Goal: Task Accomplishment & Management: Complete application form

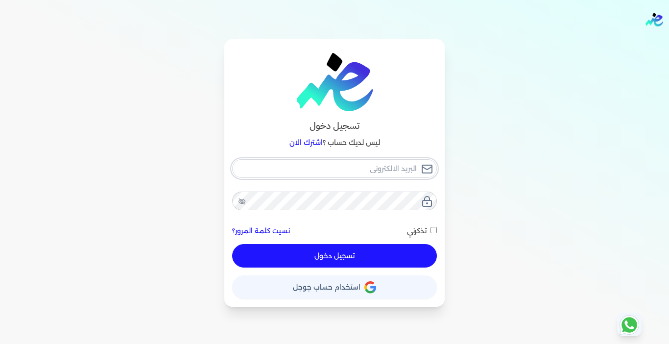
type input "[EMAIL_ADDRESS][DOMAIN_NAME]"
click at [354, 258] on button "تسجيل دخول" at bounding box center [334, 255] width 205 height 23
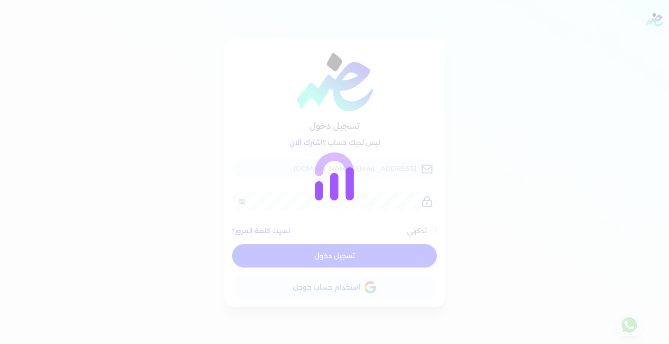
checkbox input "false"
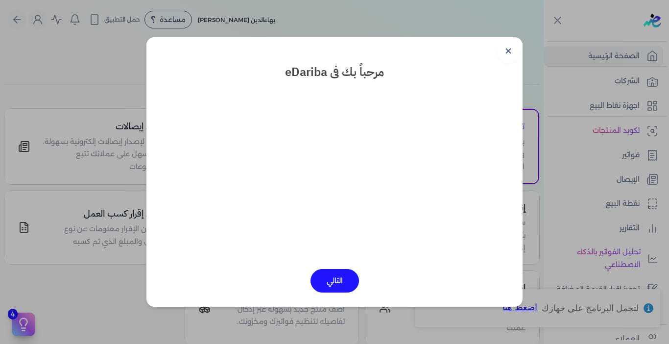
drag, startPoint x: 510, startPoint y: 49, endPoint x: 488, endPoint y: 75, distance: 34.1
click at [510, 49] on link "✕" at bounding box center [507, 51] width 23 height 23
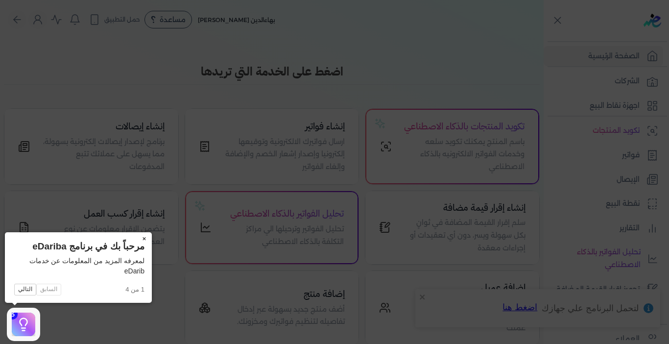
click at [144, 236] on button "×" at bounding box center [144, 239] width 16 height 14
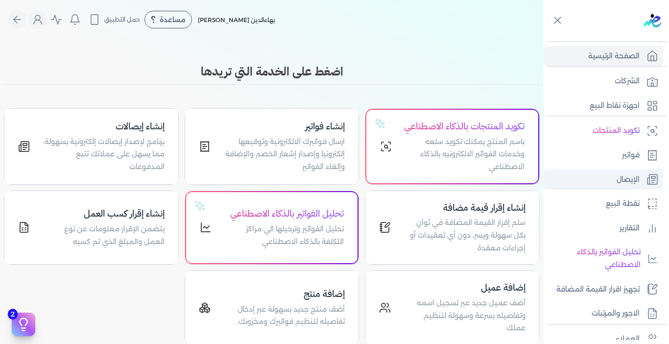
click at [625, 181] on p "الإيصال" at bounding box center [627, 179] width 23 height 13
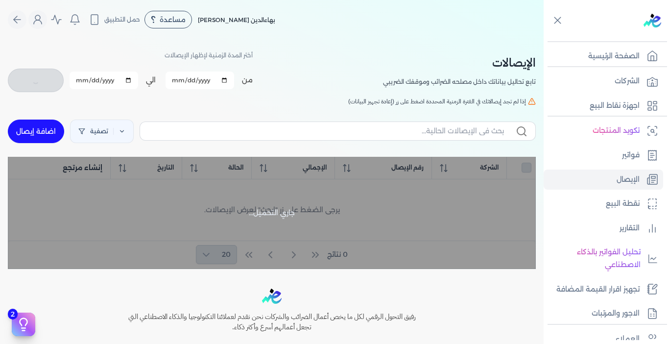
checkbox input "false"
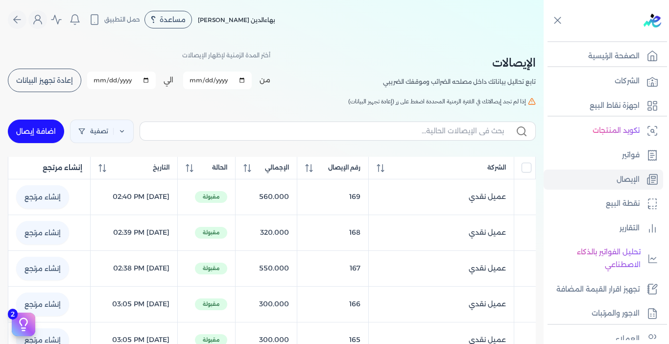
click at [46, 134] on link "اضافة إيصال" at bounding box center [36, 130] width 56 height 23
select select "EGP"
select select "EGS"
select select "B"
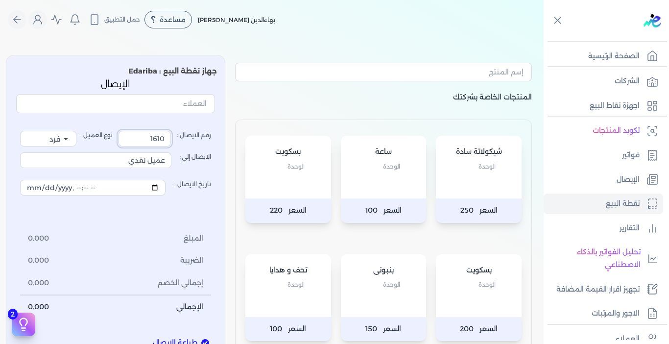
drag, startPoint x: 140, startPoint y: 140, endPoint x: 185, endPoint y: 140, distance: 45.5
click at [185, 140] on label "رقم الايصال : 1610" at bounding box center [164, 139] width 93 height 16
type input "1"
type input "[DATE]T13:20"
type input "17"
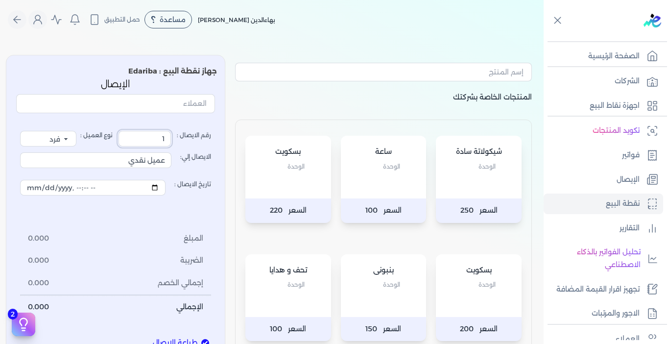
type input "[DATE]T13:20"
type input "170"
type input "[DATE]T13:20"
type input "170"
click at [203, 125] on div "رقم الايصال : 170 نوع العميل : فرد شركة شخص اجنبي الايصال إلي: عميل نقدي تاريخ …" at bounding box center [115, 224] width 199 height 215
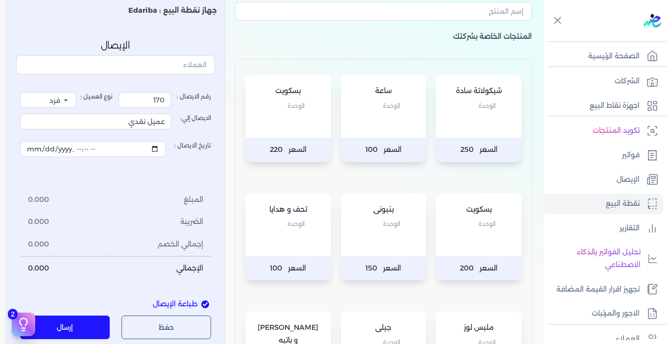
scroll to position [98, 0]
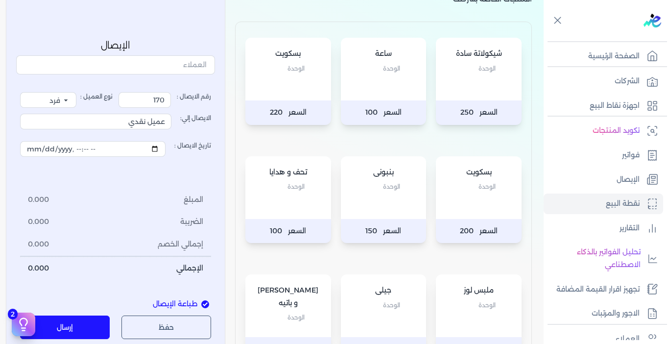
click at [457, 93] on div "شيكولاتة سادة الوحدة" at bounding box center [479, 69] width 86 height 63
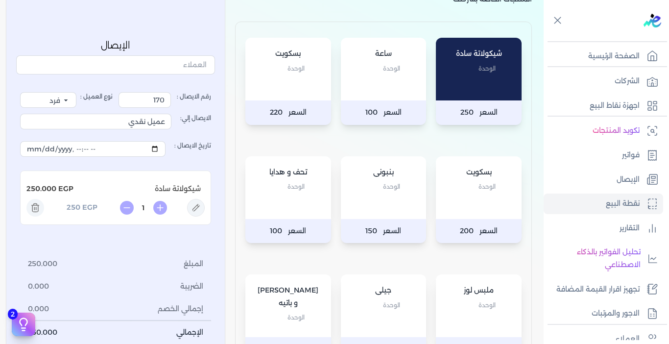
click at [278, 192] on p "الوحدة" at bounding box center [288, 186] width 66 height 13
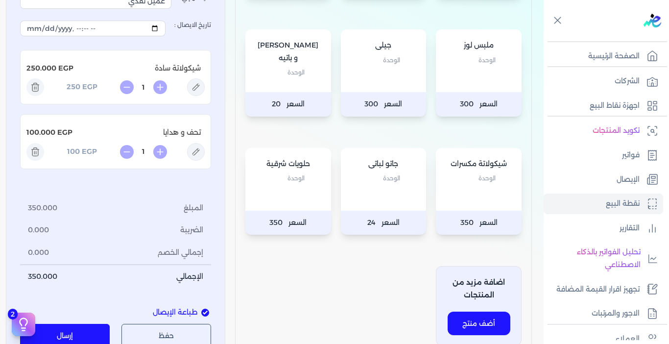
scroll to position [392, 0]
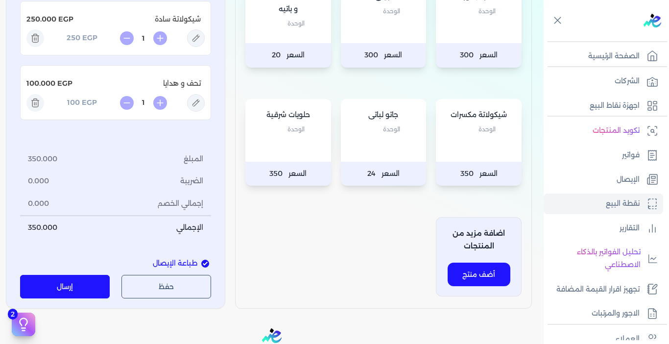
click at [76, 280] on button "إرسال" at bounding box center [65, 286] width 90 height 23
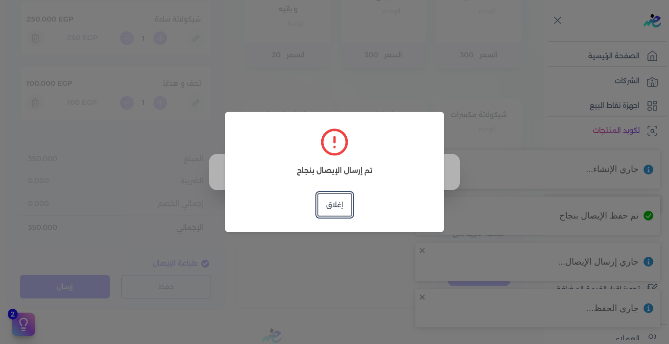
type input "[DATE]T13:20"
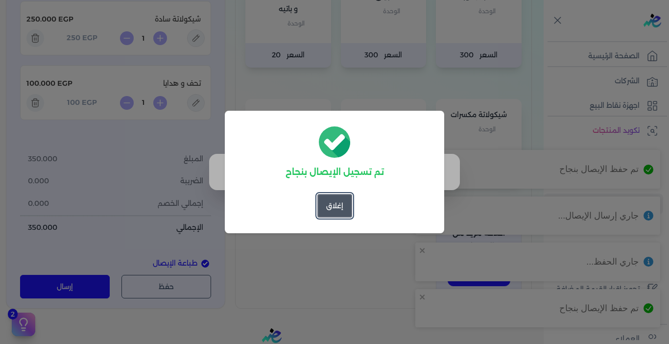
click at [331, 207] on button "إغلاق" at bounding box center [334, 205] width 35 height 23
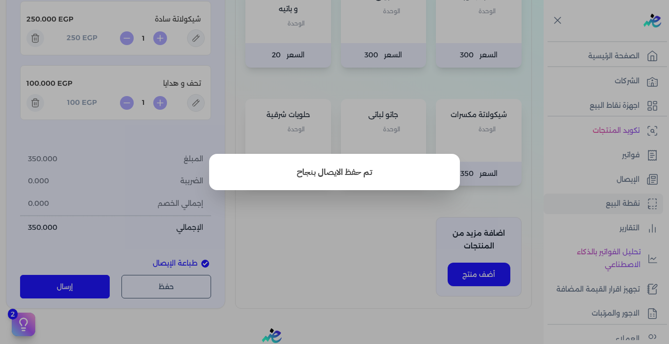
click at [364, 255] on button "close" at bounding box center [334, 172] width 669 height 344
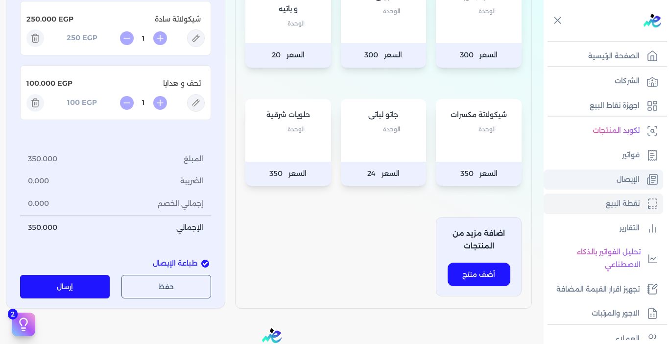
click at [635, 180] on p "الإيصال" at bounding box center [627, 179] width 23 height 13
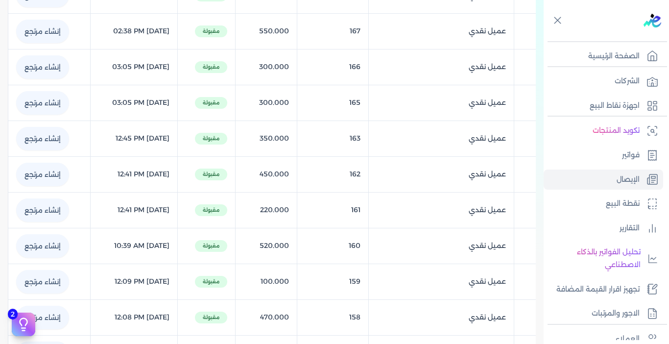
scroll to position [41, 0]
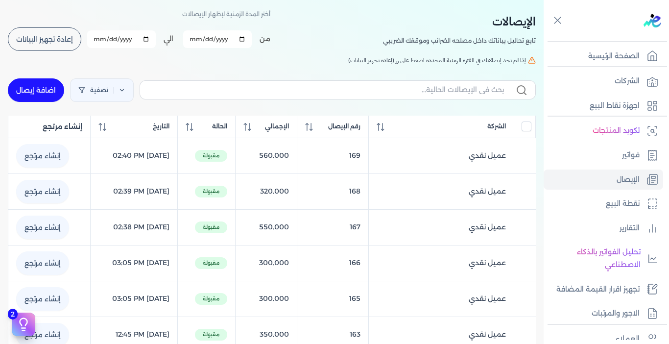
click at [59, 47] on button "إعادة تجهيز البيانات" at bounding box center [44, 38] width 73 height 23
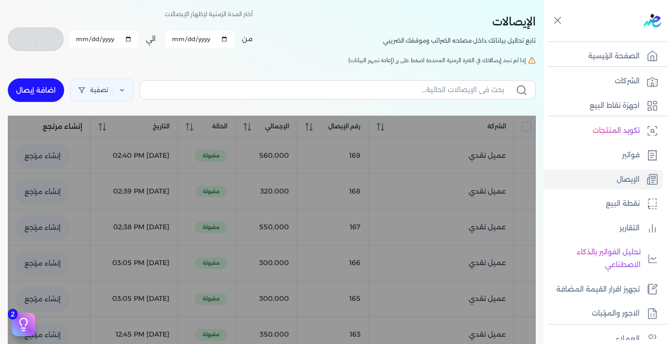
checkbox input "false"
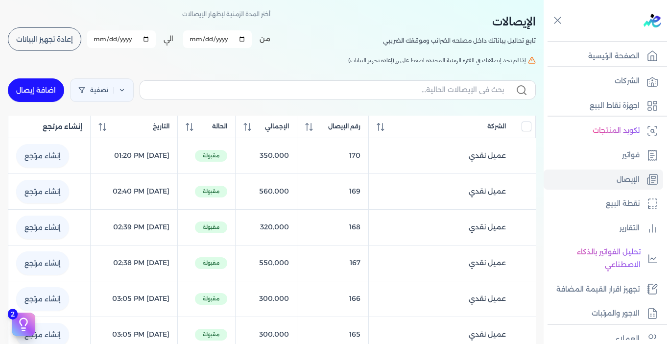
click at [49, 86] on link "اضافة إيصال" at bounding box center [36, 89] width 56 height 23
select select "EGP"
select select "EGS"
select select "B"
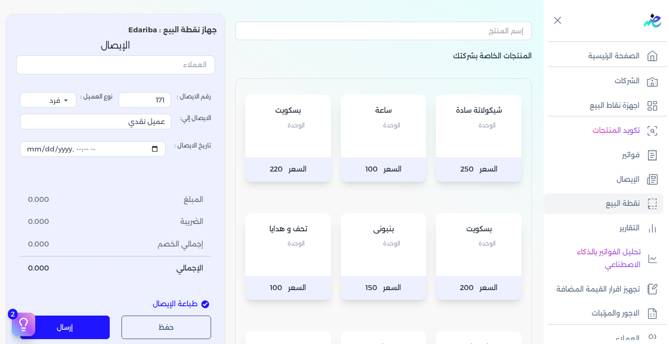
click at [302, 148] on div "بسكويت الوحدة" at bounding box center [288, 125] width 86 height 63
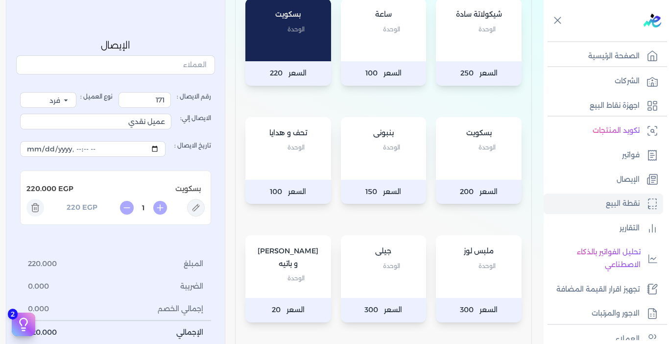
scroll to position [139, 0]
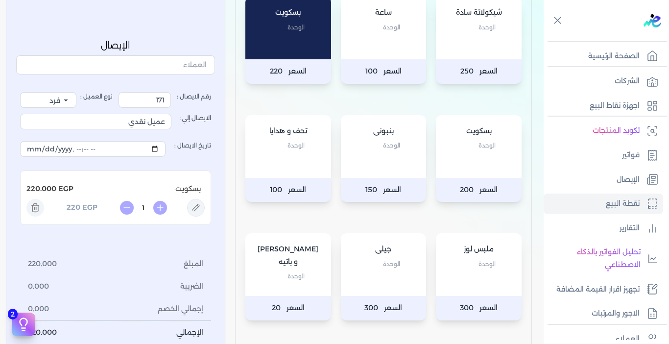
click at [356, 172] on div "بنبونى الوحدة" at bounding box center [384, 146] width 86 height 63
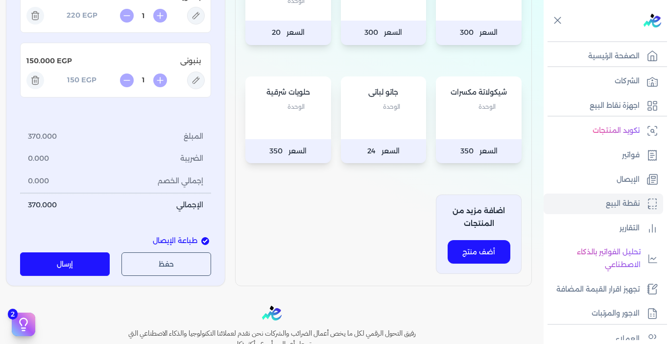
scroll to position [433, 0]
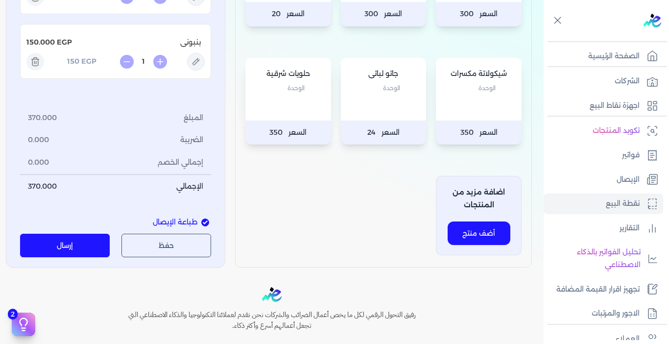
click at [67, 242] on button "إرسال" at bounding box center [65, 244] width 90 height 23
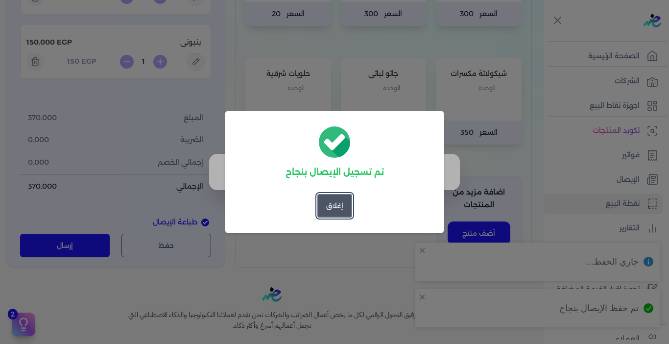
click at [326, 212] on button "إغلاق" at bounding box center [334, 205] width 35 height 23
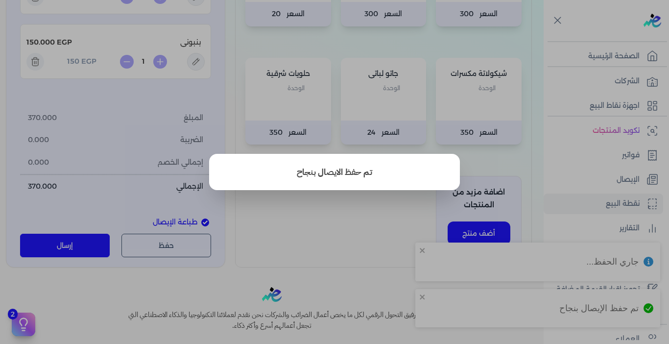
click at [332, 223] on button "close" at bounding box center [334, 172] width 669 height 344
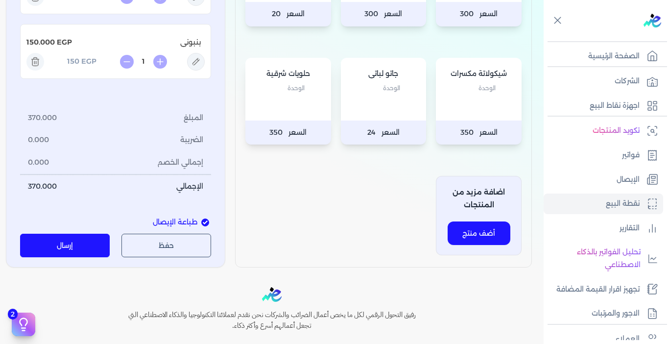
click at [60, 249] on button "إرسال" at bounding box center [65, 244] width 90 height 23
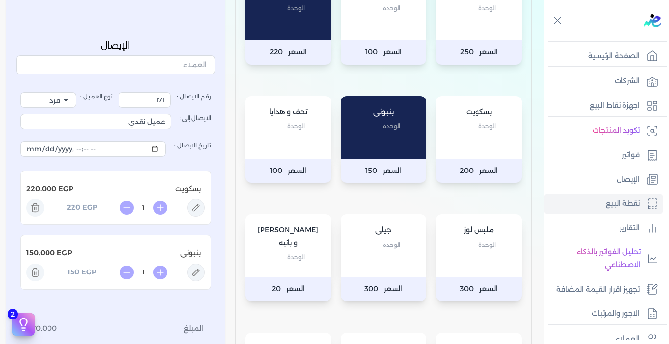
scroll to position [0, 0]
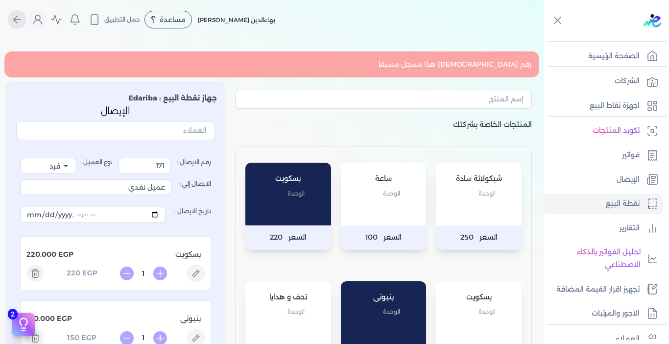
click at [17, 21] on icon "Global" at bounding box center [17, 20] width 12 height 12
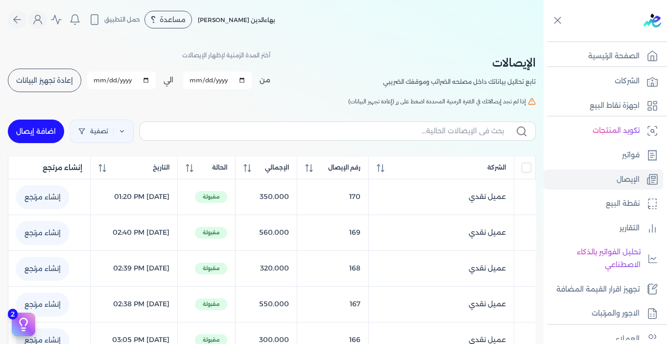
click at [73, 77] on span "إعادة تجهيز البيانات" at bounding box center [44, 80] width 57 height 7
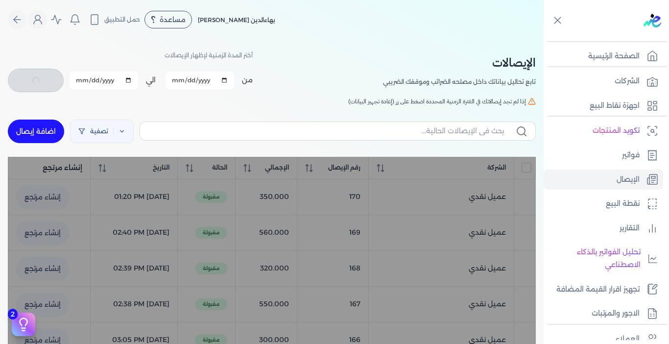
checkbox input "false"
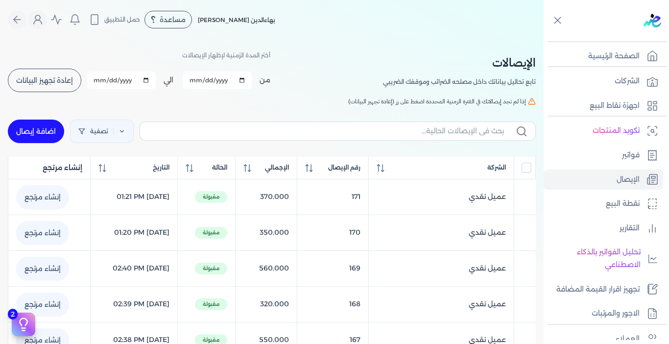
click at [49, 132] on link "اضافة إيصال" at bounding box center [36, 130] width 56 height 23
select select "EGP"
select select "EGS"
select select "B"
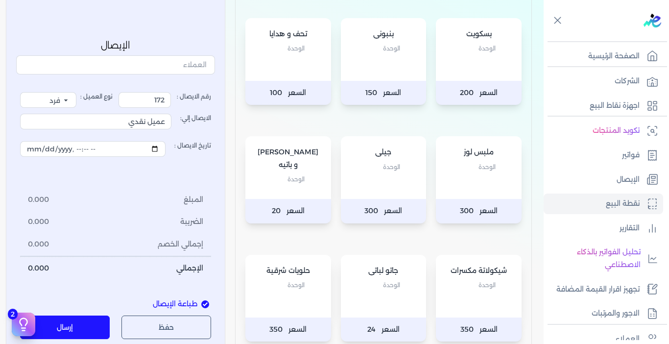
scroll to position [245, 0]
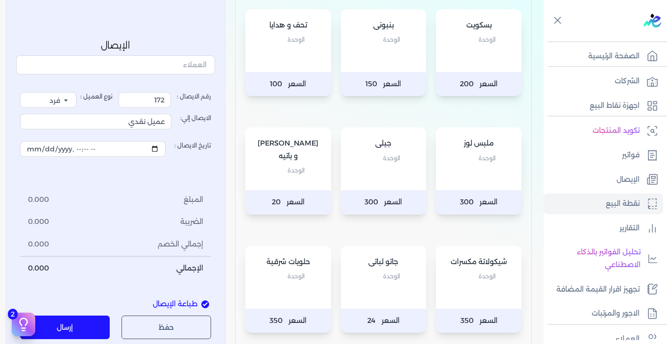
click at [452, 281] on p "الوحدة" at bounding box center [478, 276] width 66 height 13
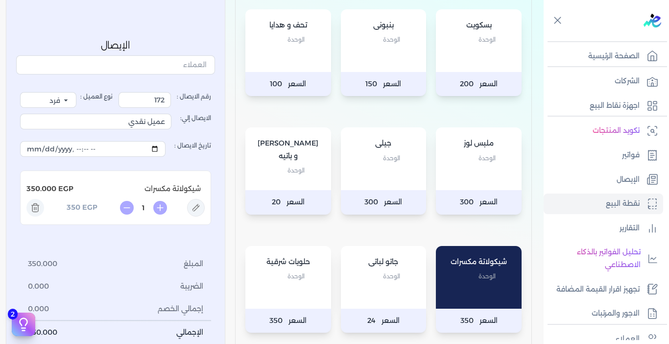
click at [453, 174] on div "ملبس لوز الوحدة" at bounding box center [479, 158] width 86 height 63
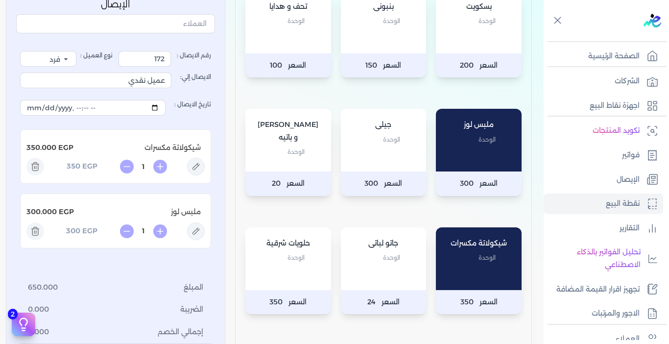
scroll to position [392, 0]
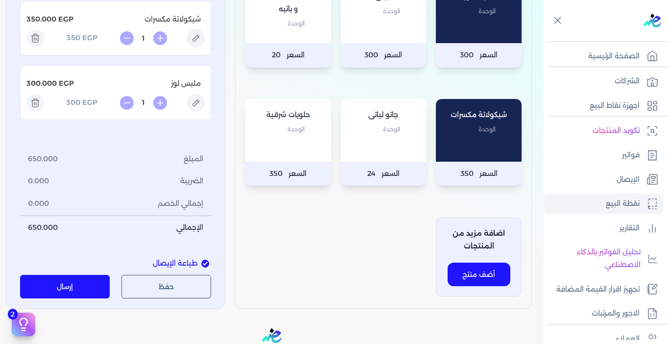
click at [83, 284] on button "إرسال" at bounding box center [65, 286] width 90 height 23
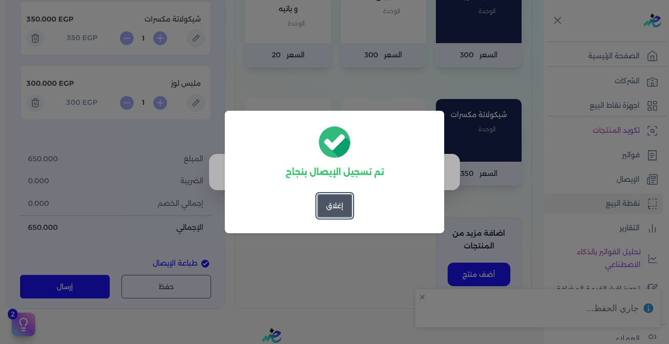
click at [332, 207] on button "إغلاق" at bounding box center [334, 205] width 35 height 23
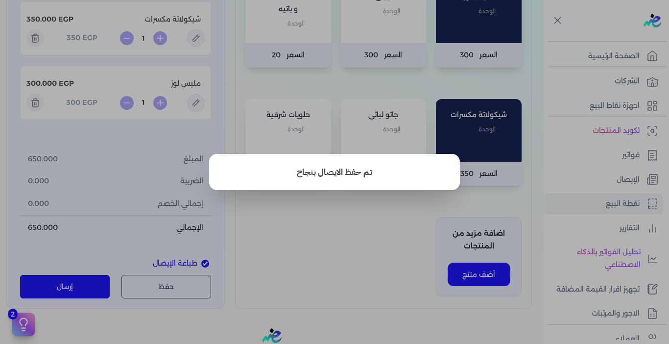
click at [344, 243] on button "close" at bounding box center [334, 172] width 669 height 344
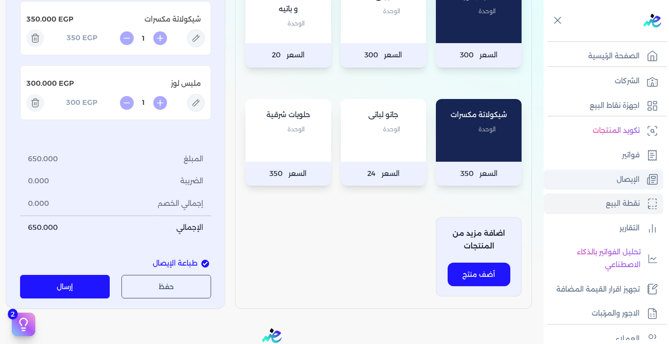
click at [623, 182] on p "الإيصال" at bounding box center [627, 179] width 23 height 13
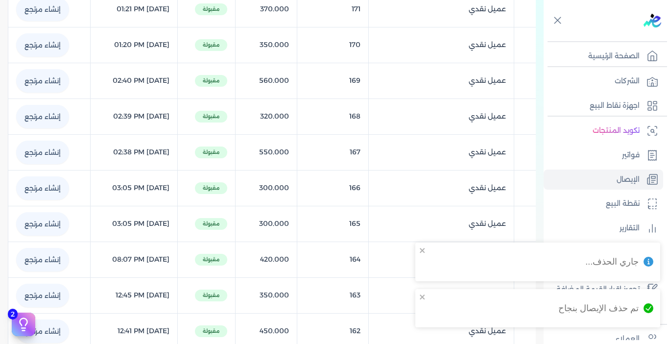
scroll to position [41, 0]
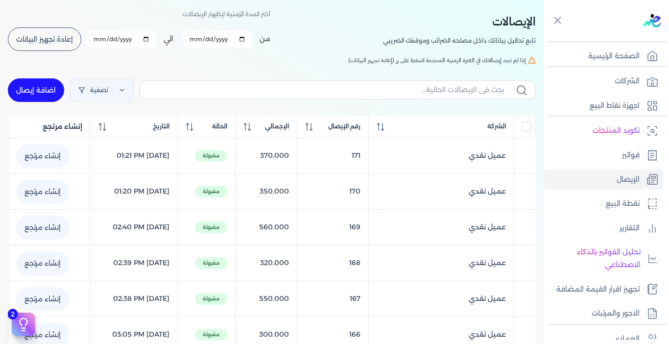
click at [73, 39] on span "إعادة تجهيز البيانات" at bounding box center [44, 39] width 57 height 7
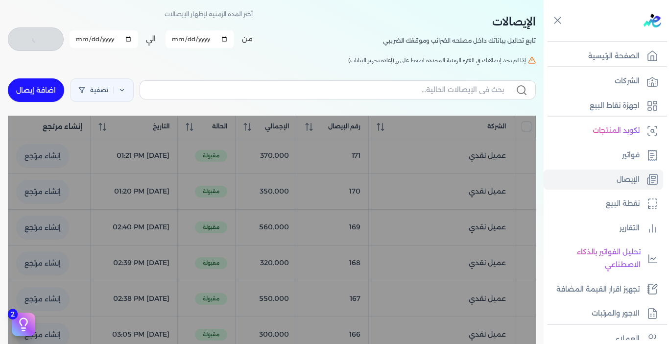
checkbox input "false"
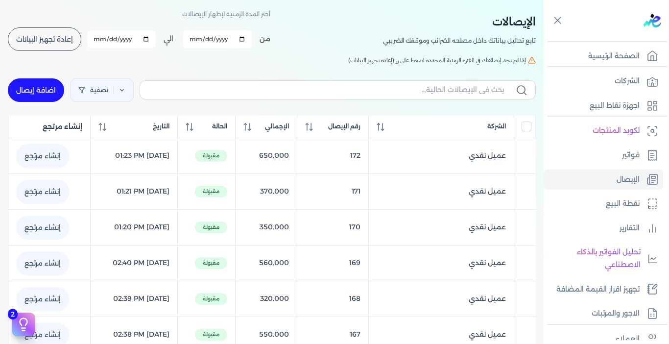
click at [37, 92] on link "اضافة إيصال" at bounding box center [36, 89] width 56 height 23
select select "EGP"
select select "EGS"
select select "B"
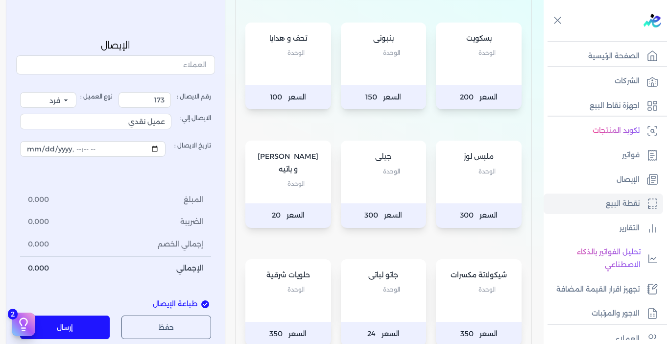
scroll to position [237, 0]
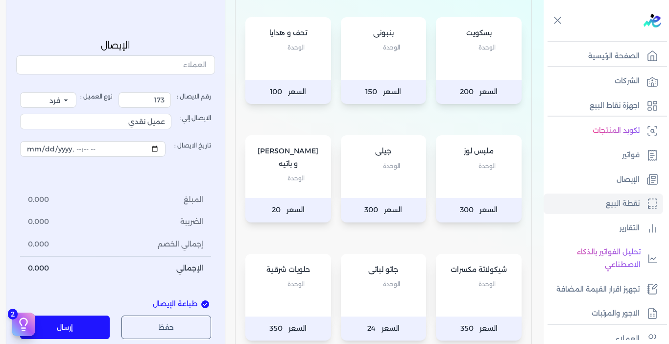
click at [283, 185] on div "[PERSON_NAME] و [PERSON_NAME]" at bounding box center [288, 166] width 86 height 63
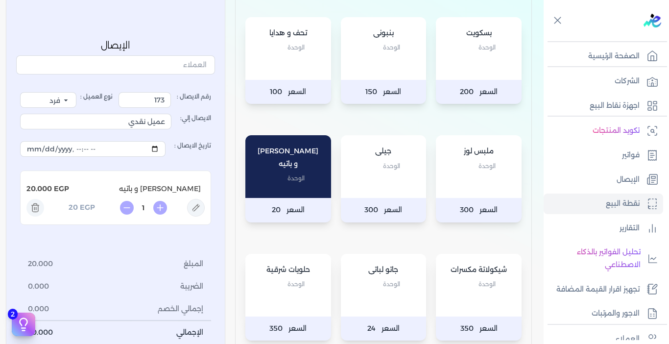
click at [283, 178] on div "[PERSON_NAME] و [PERSON_NAME]" at bounding box center [288, 166] width 86 height 63
type input "3"
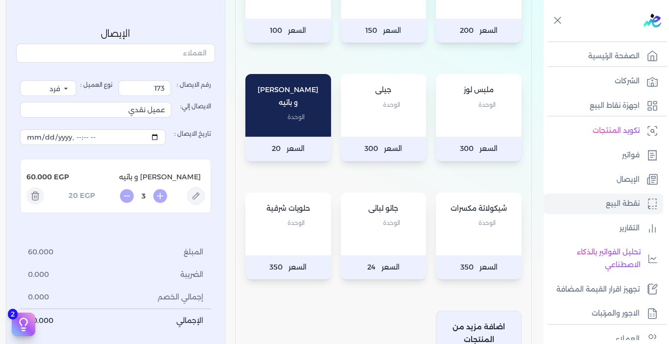
scroll to position [286, 0]
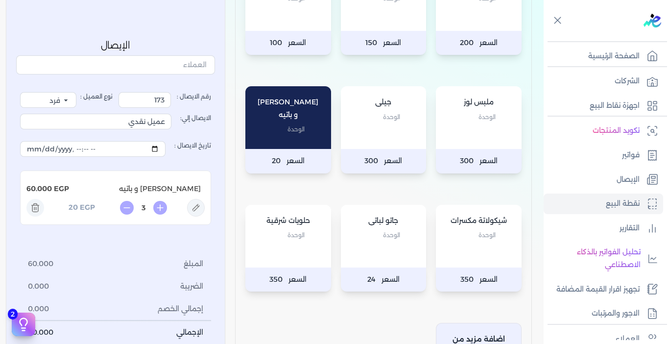
click at [403, 130] on div "جيلى الوحدة" at bounding box center [384, 117] width 86 height 63
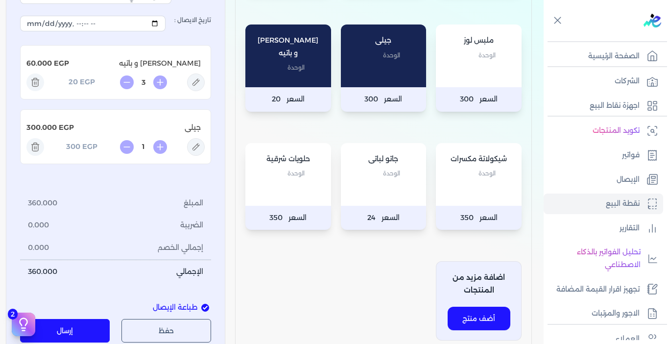
scroll to position [384, 0]
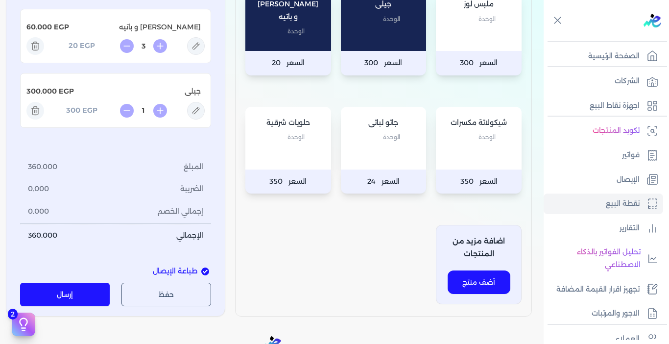
click at [96, 296] on button "إرسال" at bounding box center [65, 293] width 90 height 23
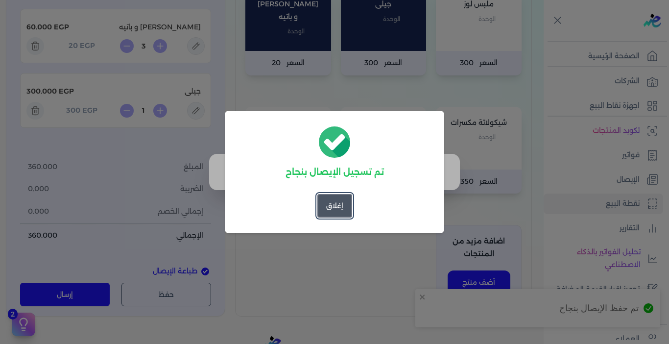
click at [339, 202] on button "إغلاق" at bounding box center [334, 205] width 35 height 23
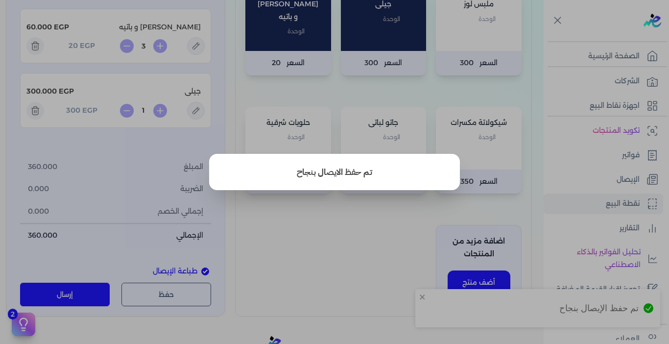
click at [372, 239] on button "close" at bounding box center [334, 172] width 669 height 344
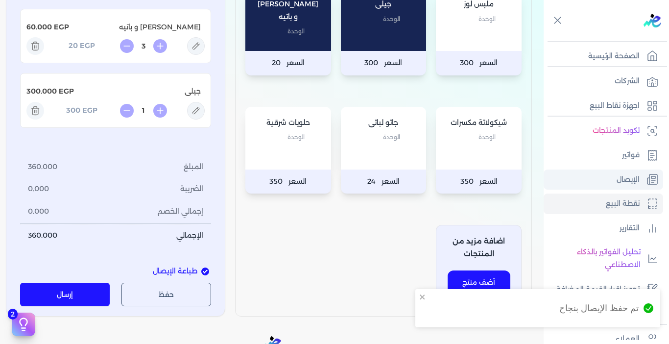
click at [632, 177] on p "الإيصال" at bounding box center [627, 179] width 23 height 13
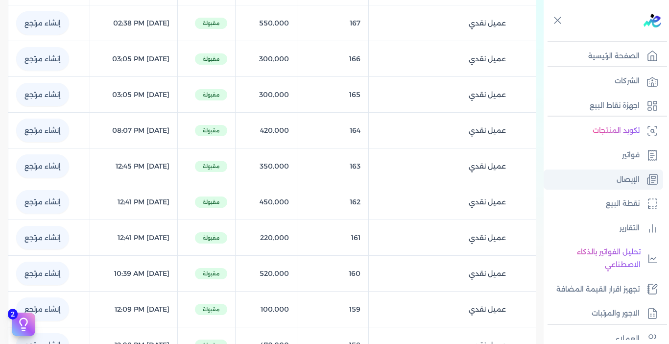
scroll to position [33, 0]
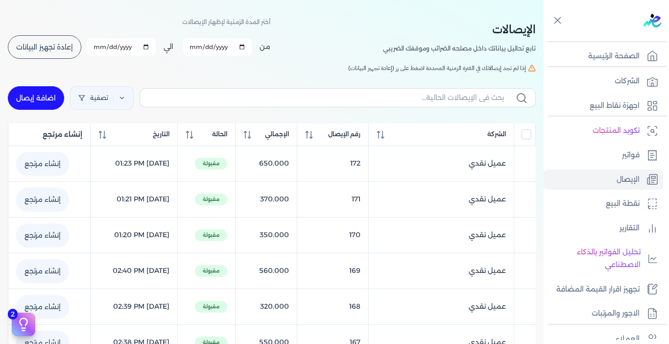
click at [44, 32] on div "أختر المدة الزمنية لإظهار الإيصالات من [DATE] الي [DATE] برجاء تحديد فتره زمنيه…" at bounding box center [139, 38] width 262 height 44
click at [53, 40] on button "إعادة تجهيز البيانات" at bounding box center [44, 46] width 73 height 23
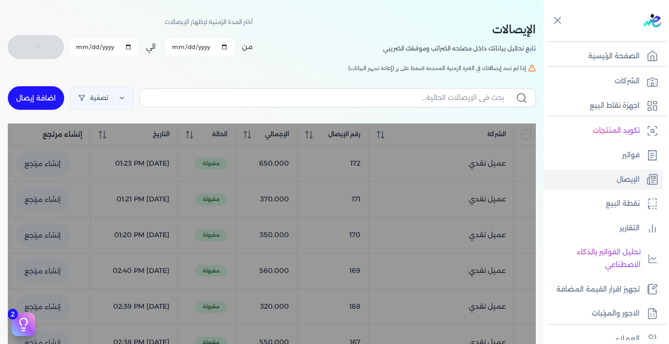
checkbox input "false"
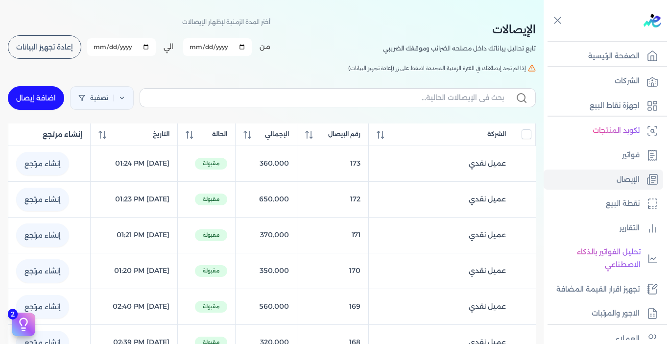
scroll to position [0, 0]
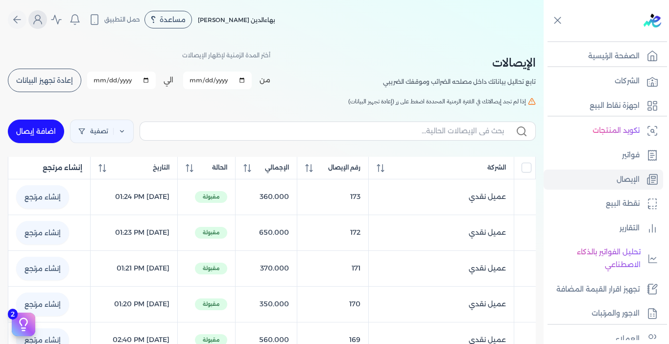
click at [38, 20] on icon "Global" at bounding box center [38, 20] width 12 height 12
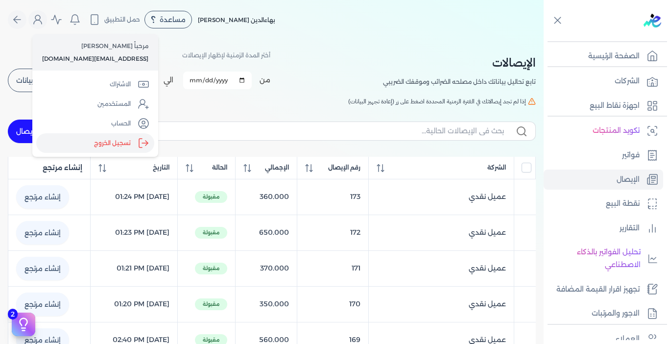
click at [107, 145] on label "تسجيل الخروج" at bounding box center [95, 143] width 118 height 20
click at [543, 39] on input "Close" at bounding box center [543, 39] width 0 height 0
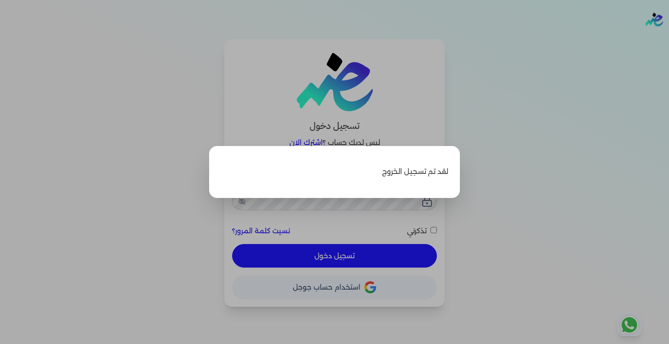
type input "[EMAIL_ADDRESS][DOMAIN_NAME]"
checkbox input "false"
click at [523, 91] on label "Close" at bounding box center [334, 172] width 669 height 344
click at [668, 39] on input "Close" at bounding box center [669, 39] width 0 height 0
